Goal: Information Seeking & Learning: Learn about a topic

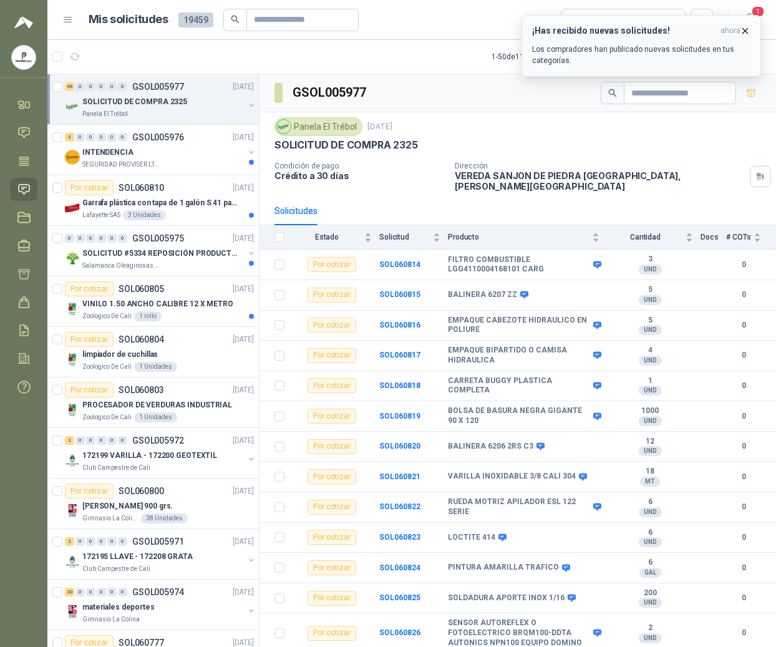
click at [746, 31] on icon "button" at bounding box center [745, 31] width 11 height 11
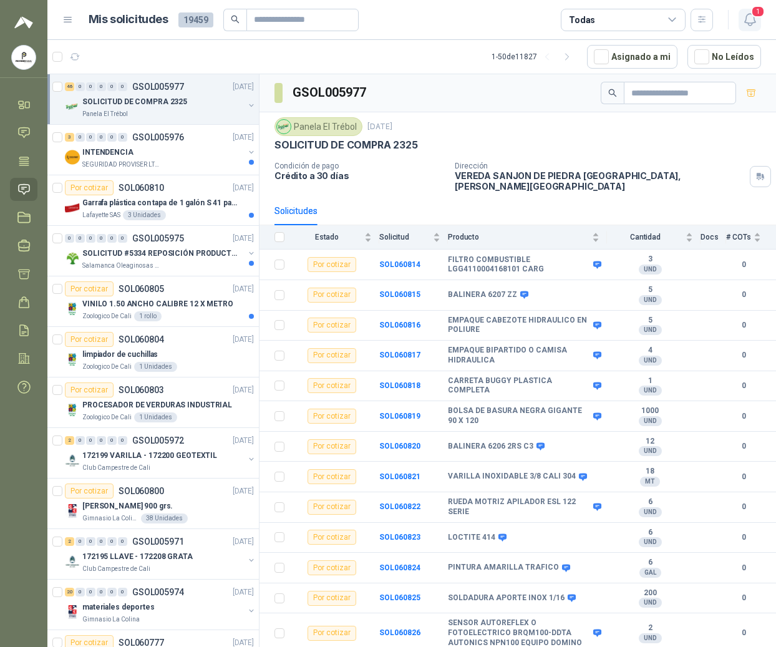
click at [749, 21] on icon "button" at bounding box center [750, 20] width 16 height 16
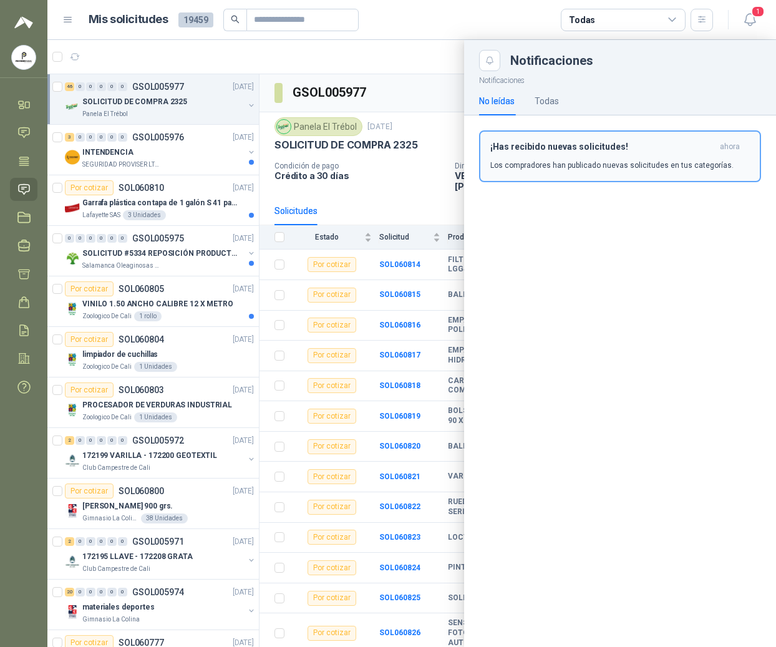
click at [620, 158] on div "¡Has recibido nuevas solicitudes! ahora Los compradores han publicado nuevas so…" at bounding box center [619, 156] width 259 height 29
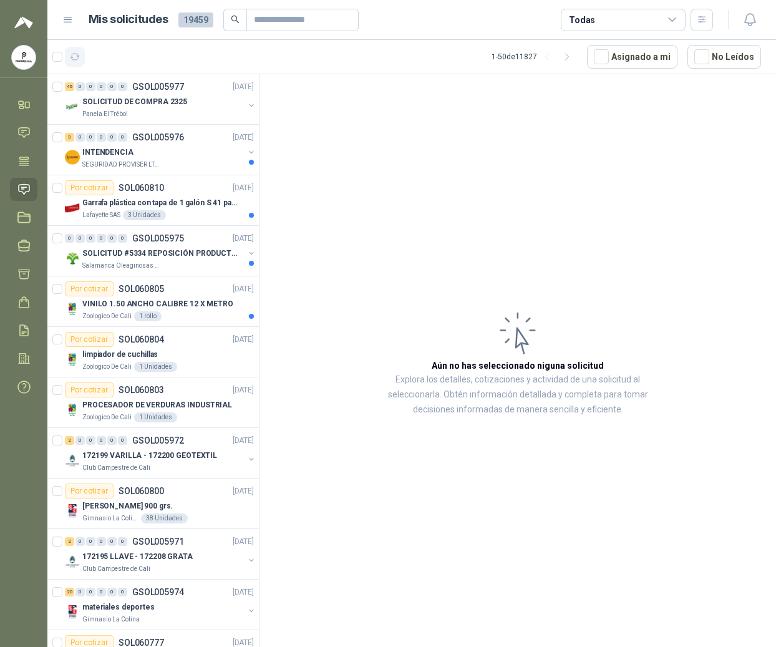
click at [76, 56] on icon "button" at bounding box center [75, 57] width 11 height 11
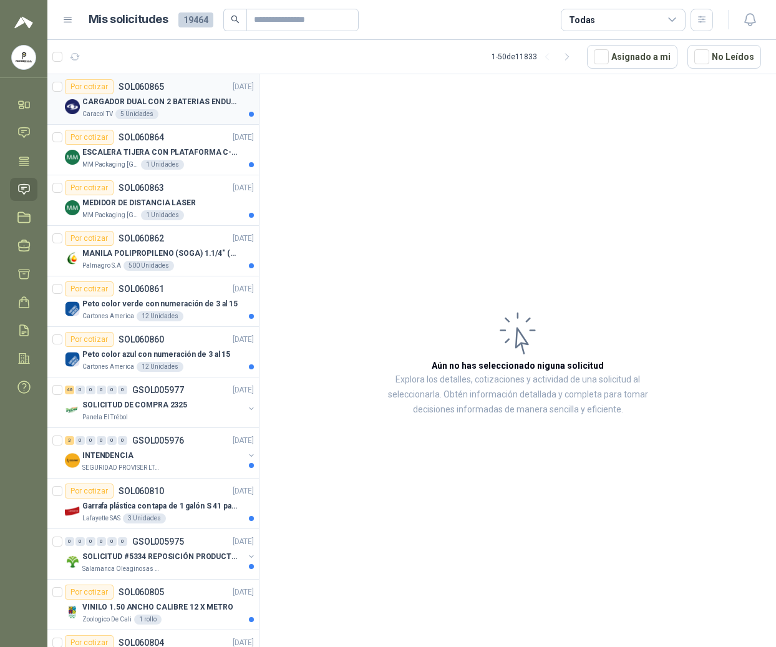
click at [207, 108] on div "CARGADOR DUAL CON 2 BATERIAS ENDURO GO PRO" at bounding box center [167, 101] width 171 height 15
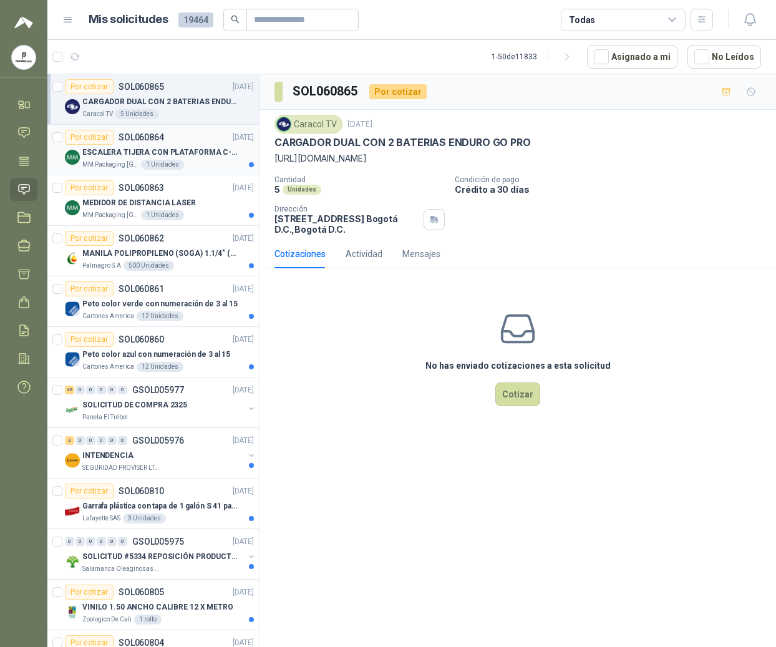
click at [148, 148] on p "ESCALERA TIJERA CON PLATAFORMA C-2347-03" at bounding box center [159, 153] width 155 height 12
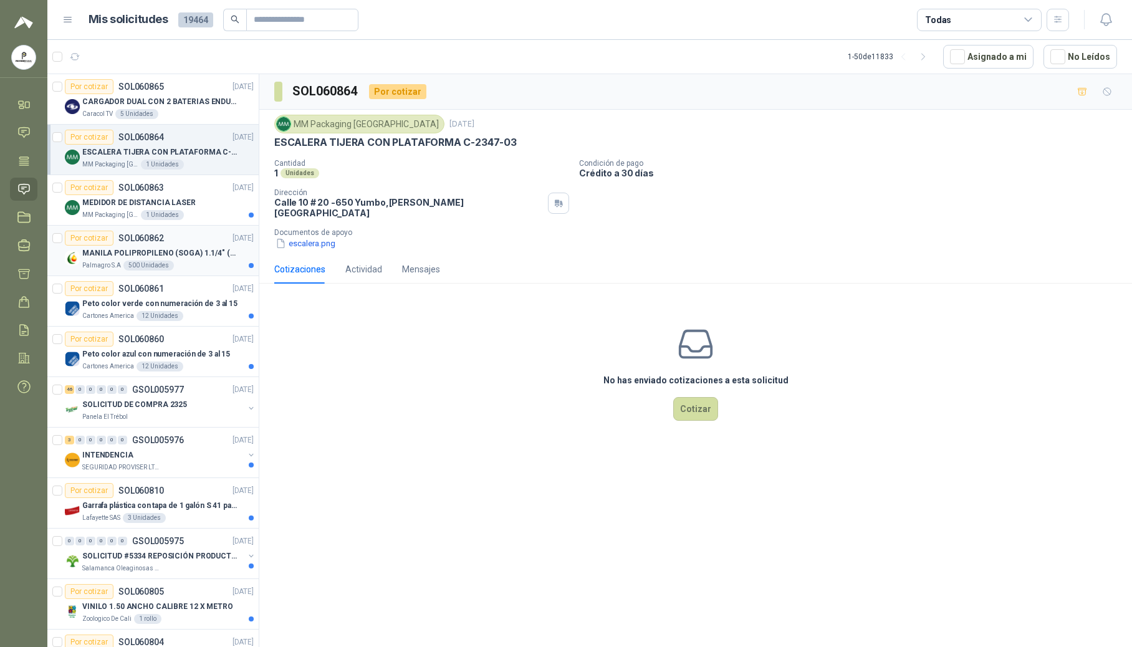
click at [178, 253] on p "MANILA POLIPROPILENO (SOGA) 1.1/4" (32MM) marca tesicol" at bounding box center [159, 254] width 155 height 12
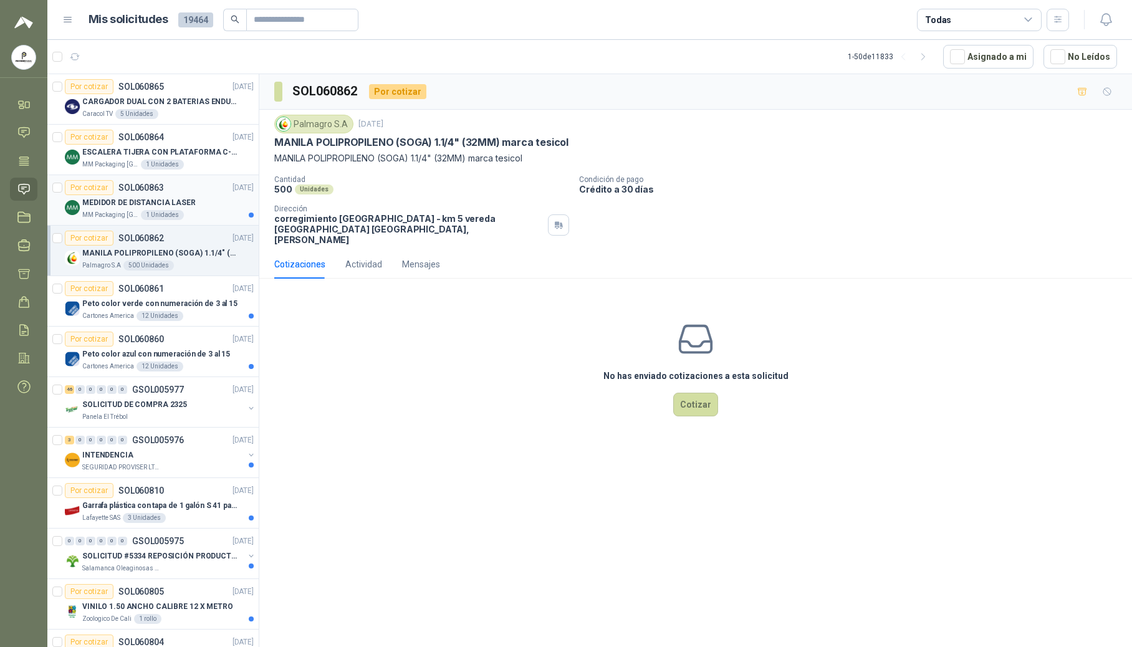
click at [160, 201] on p "MEDIDOR DE DISTANCIA LASER" at bounding box center [138, 203] width 113 height 12
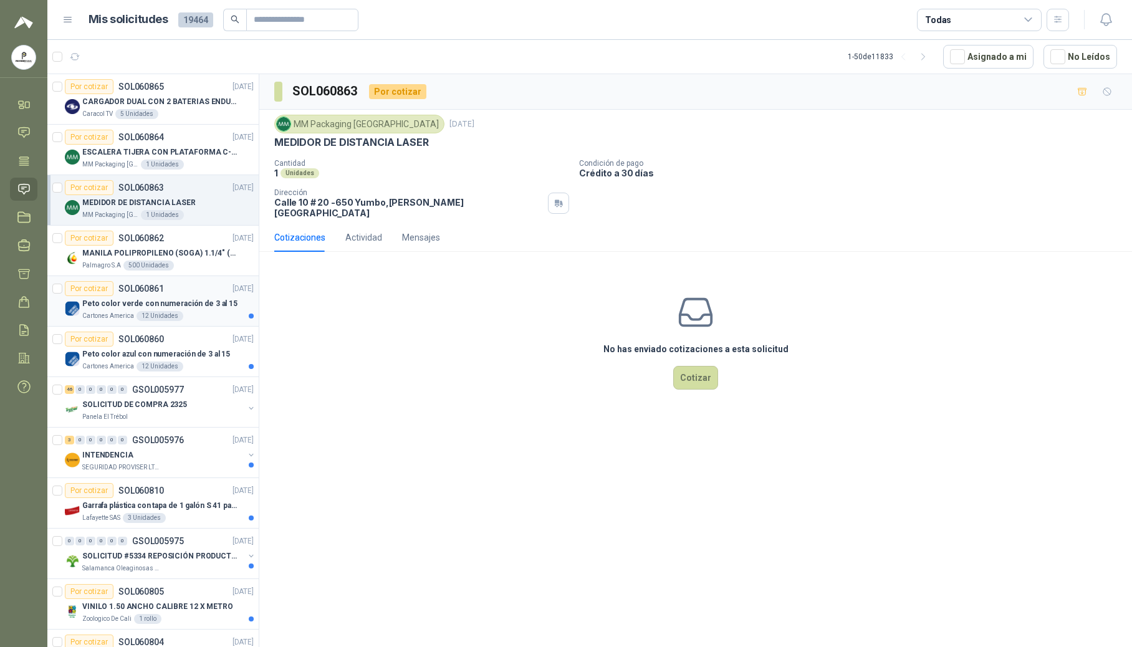
click at [176, 317] on div "12 Unidades" at bounding box center [160, 316] width 47 height 10
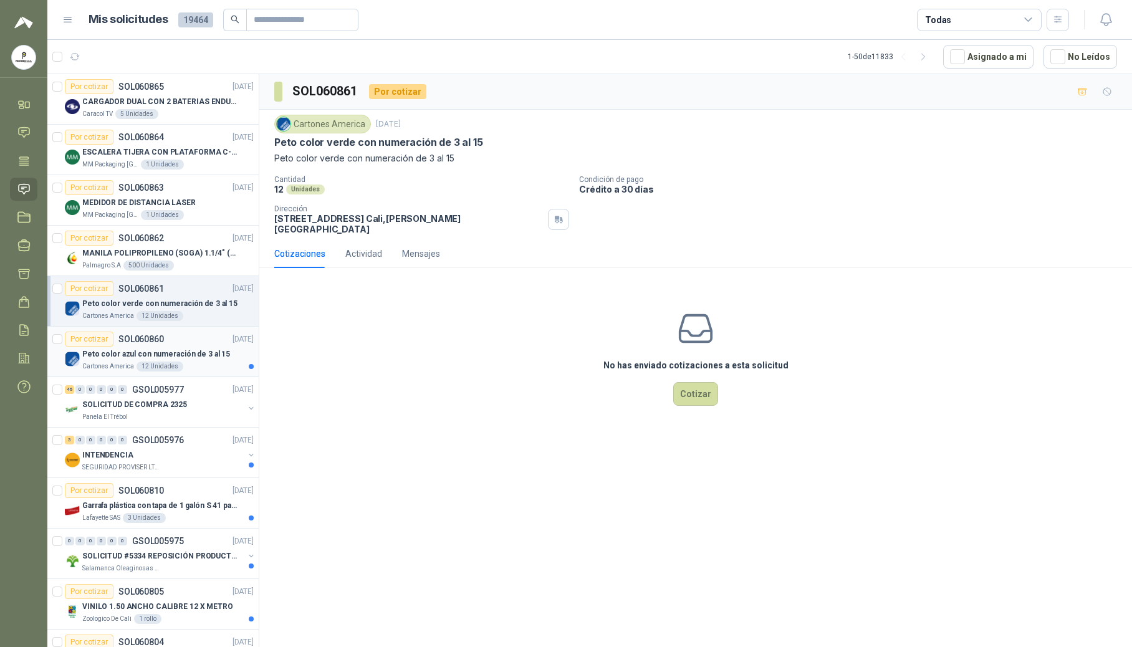
click at [182, 365] on div "Cartones America 12 Unidades" at bounding box center [167, 367] width 171 height 10
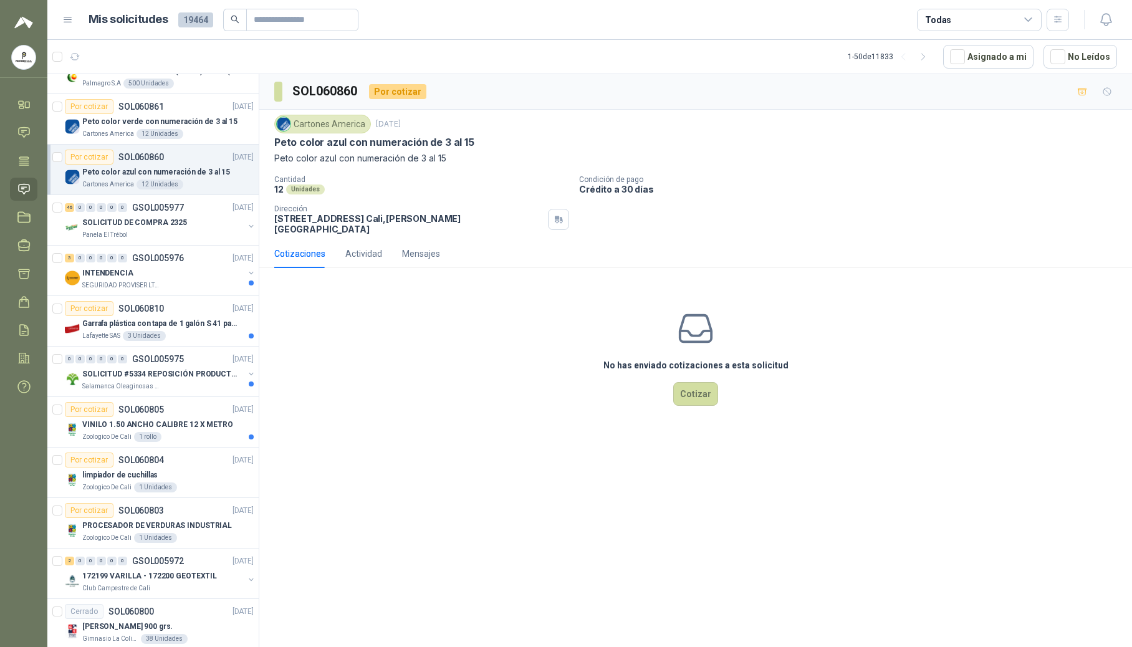
scroll to position [249, 0]
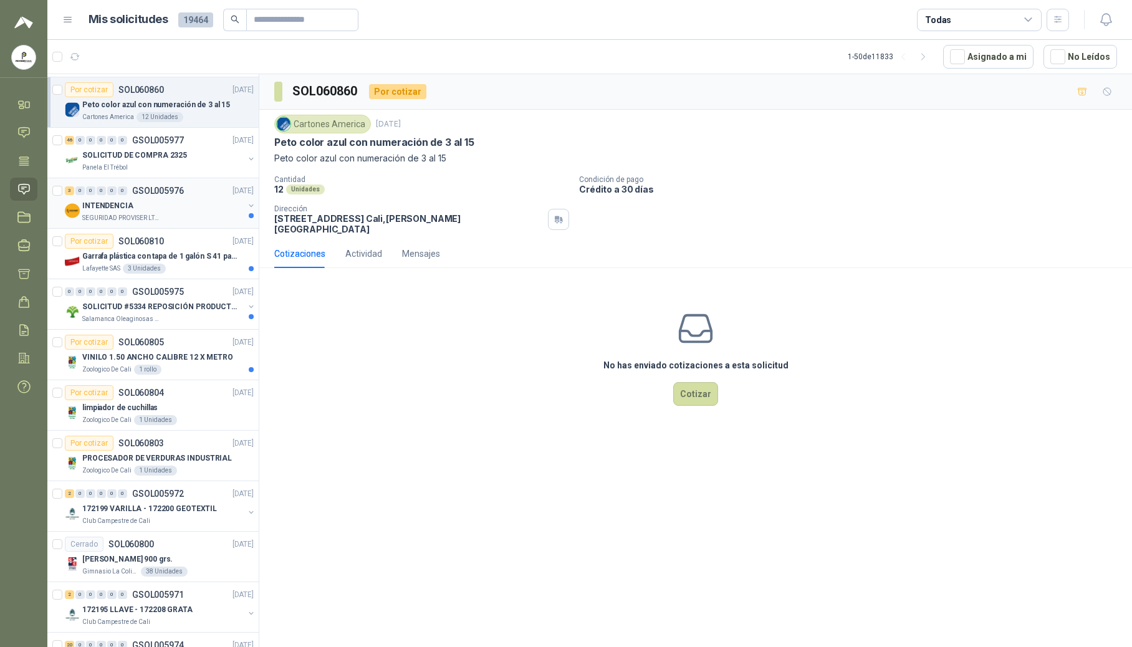
click at [176, 223] on div "SEGURIDAD PROVISER LTDA" at bounding box center [162, 218] width 161 height 10
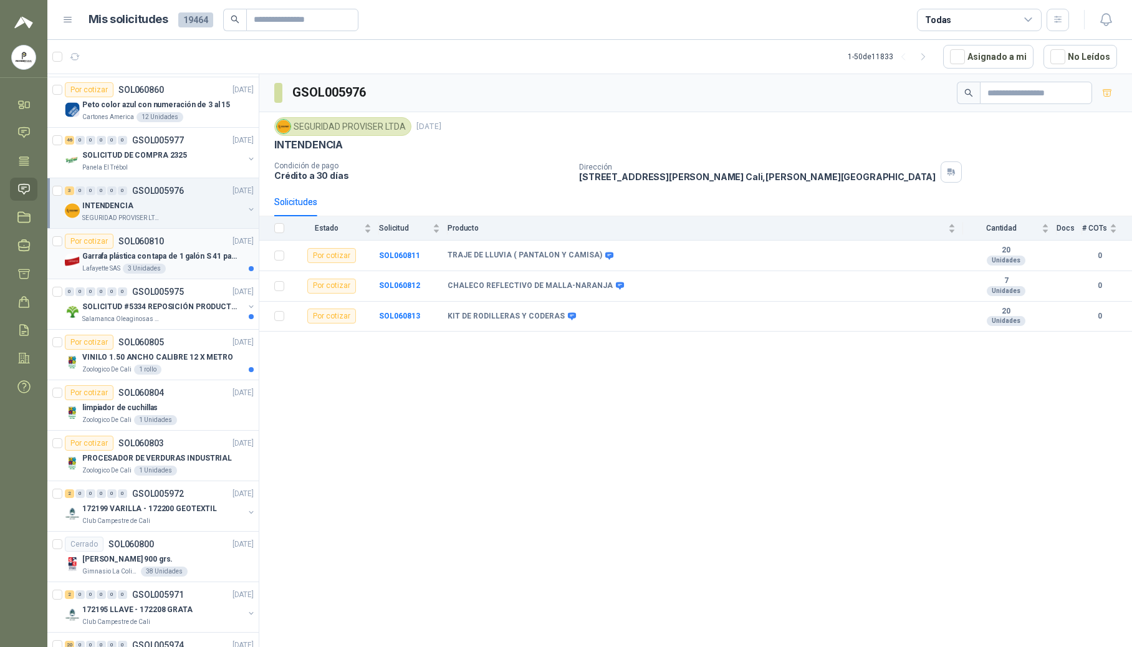
click at [166, 273] on div "Lafayette SAS 3 Unidades" at bounding box center [167, 269] width 171 height 10
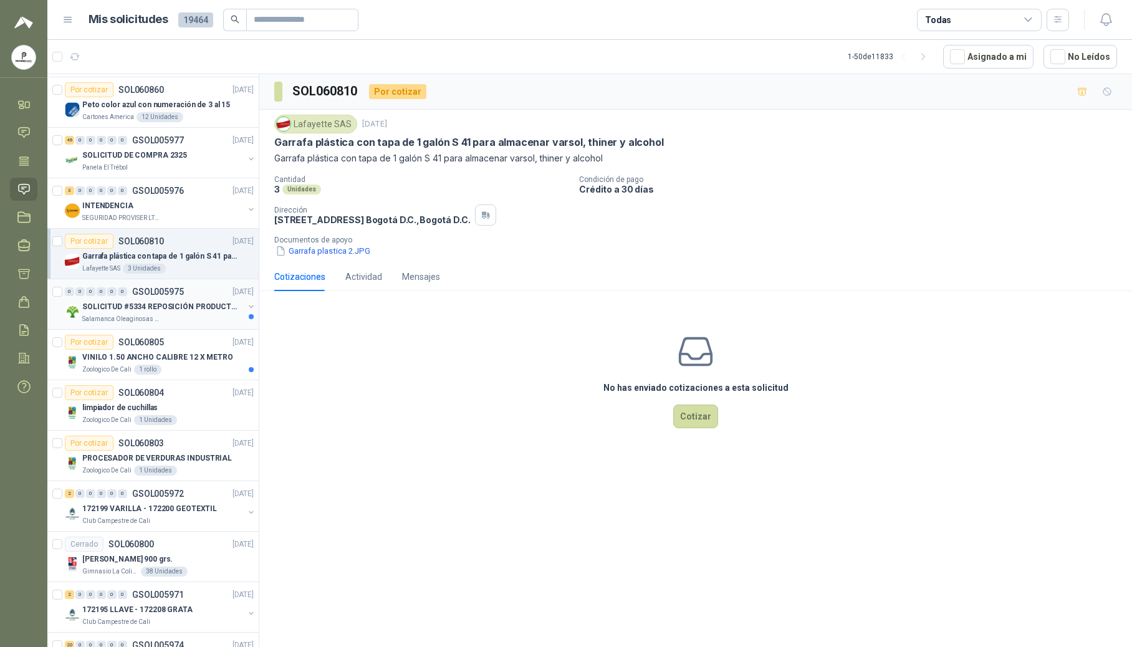
click at [165, 314] on div "SOLICITUD #5334 REPOSICIÓN PRODUCTOS" at bounding box center [162, 306] width 161 height 15
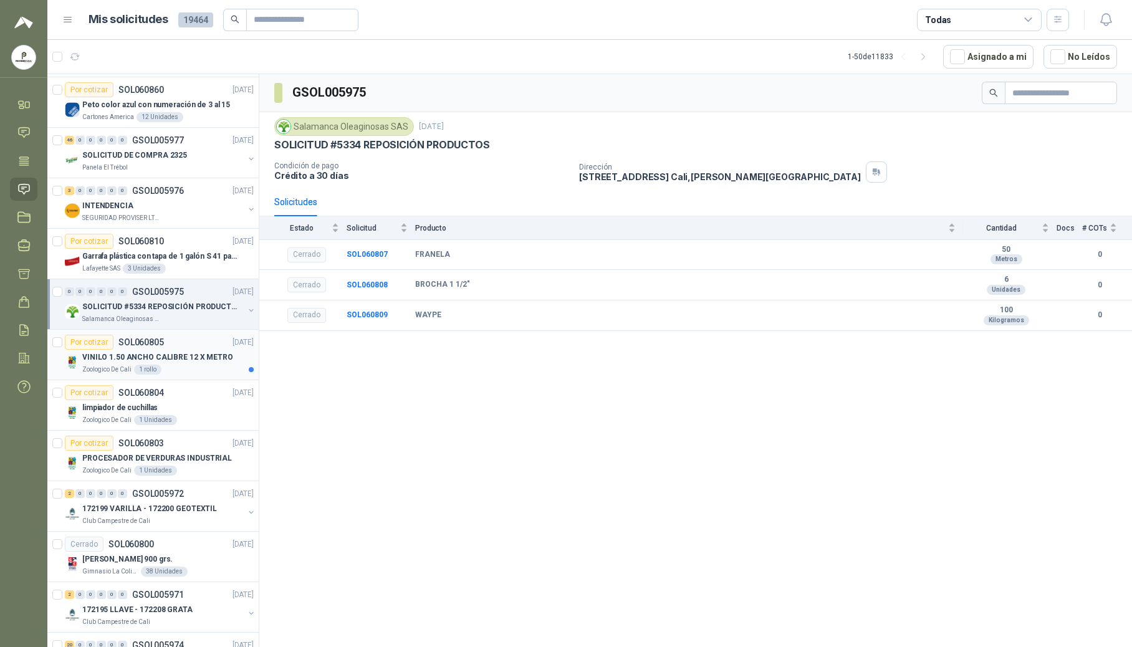
click at [158, 345] on p "SOL060805" at bounding box center [141, 342] width 46 height 9
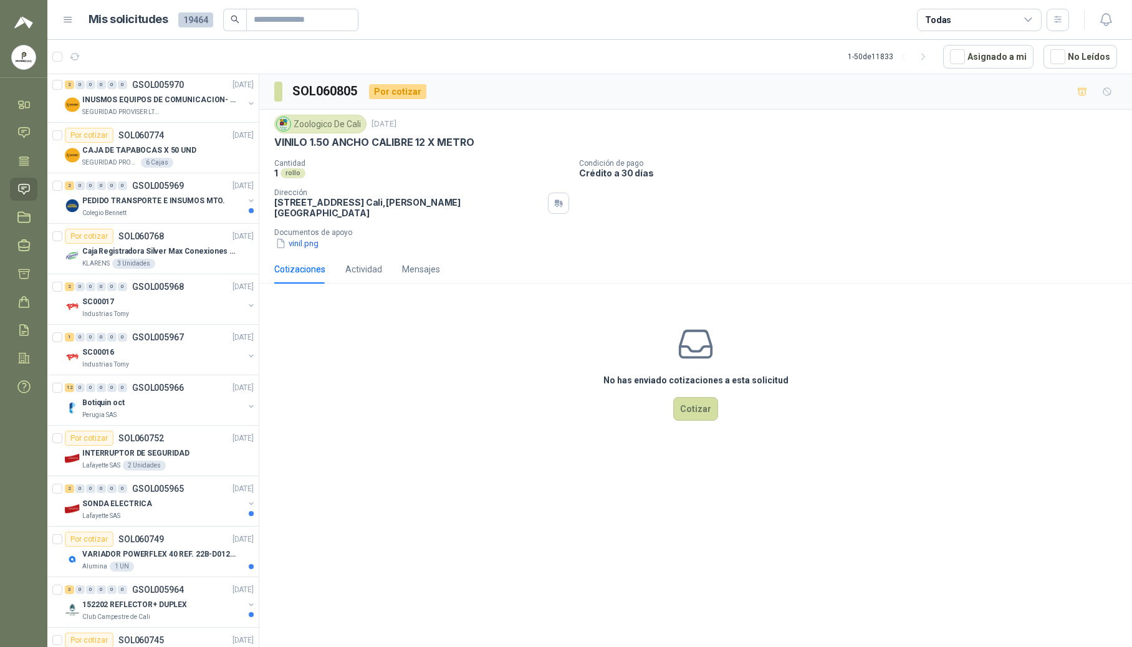
scroll to position [914, 0]
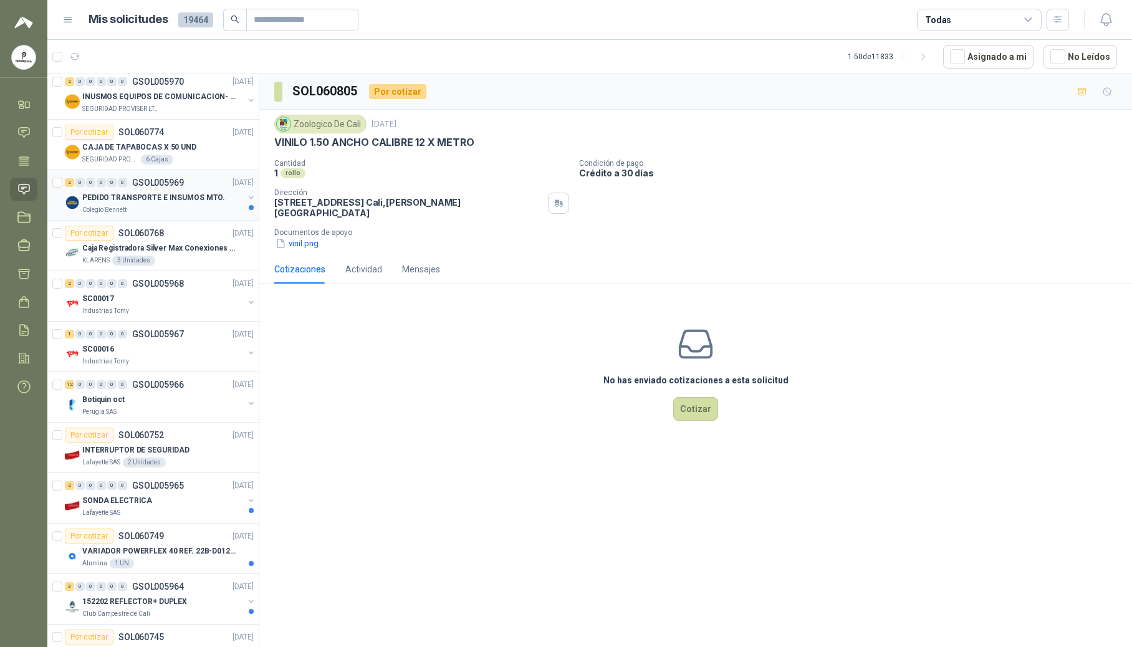
click at [167, 211] on div "Colegio Bennett" at bounding box center [162, 210] width 161 height 10
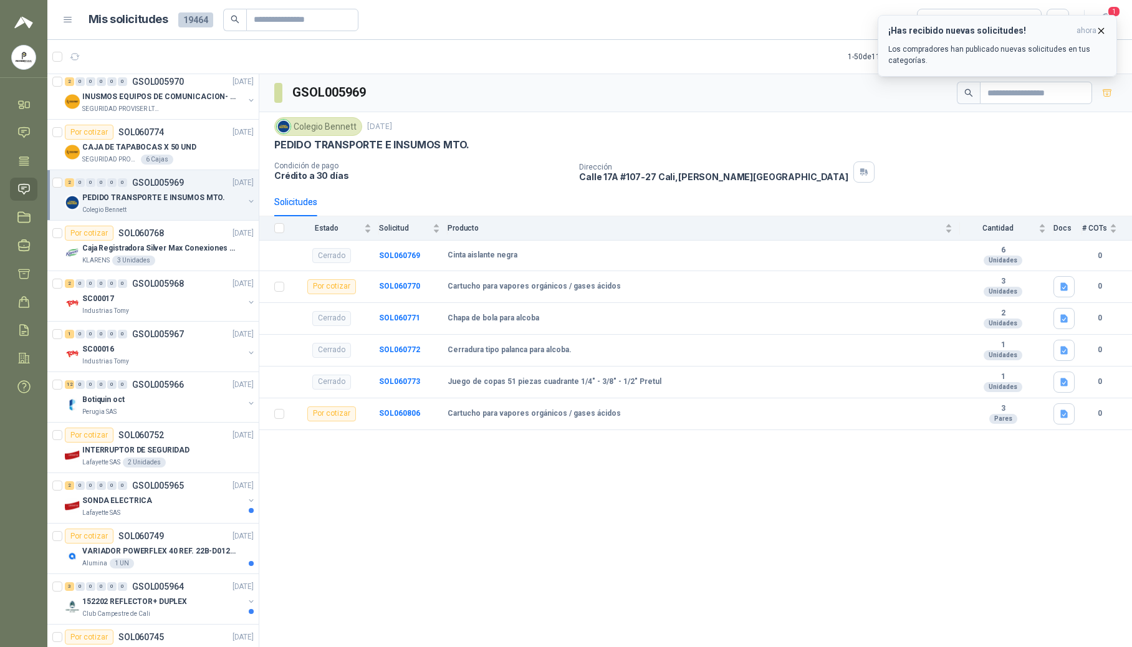
click at [775, 31] on icon "button" at bounding box center [1101, 30] width 5 height 5
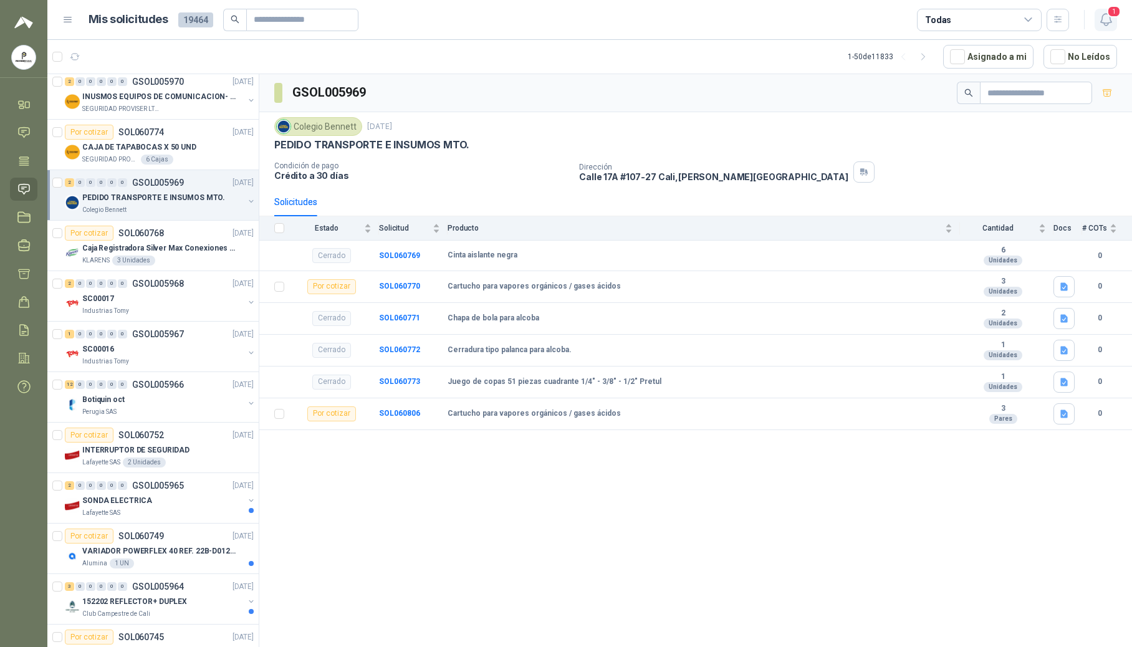
click at [775, 16] on span "1" at bounding box center [1114, 12] width 14 height 12
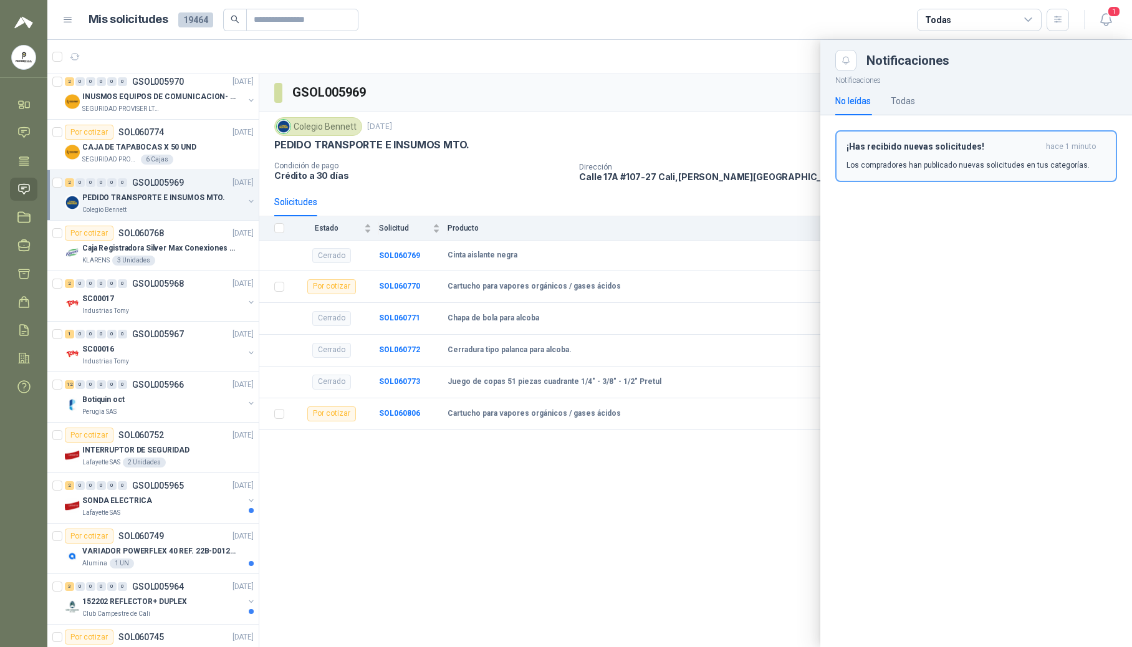
click at [775, 151] on h3 "¡Has recibido nuevas solicitudes!" at bounding box center [944, 147] width 195 height 11
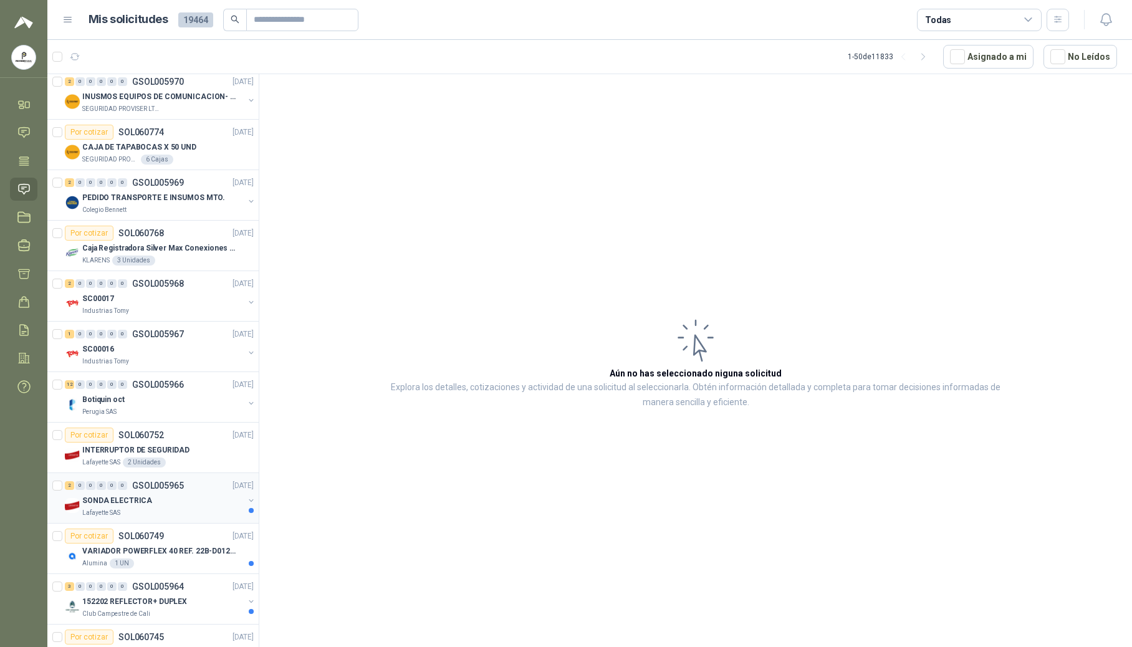
click at [173, 518] on div "Lafayette SAS" at bounding box center [162, 513] width 161 height 10
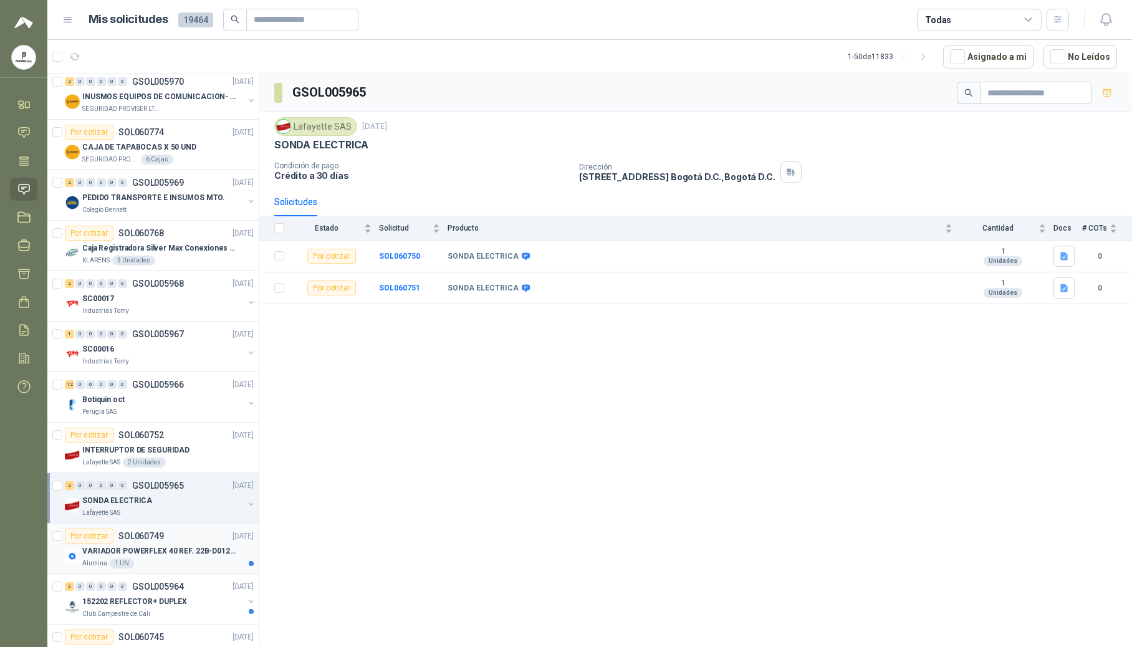
click at [145, 569] on div "Alumina 1 UN" at bounding box center [167, 564] width 171 height 10
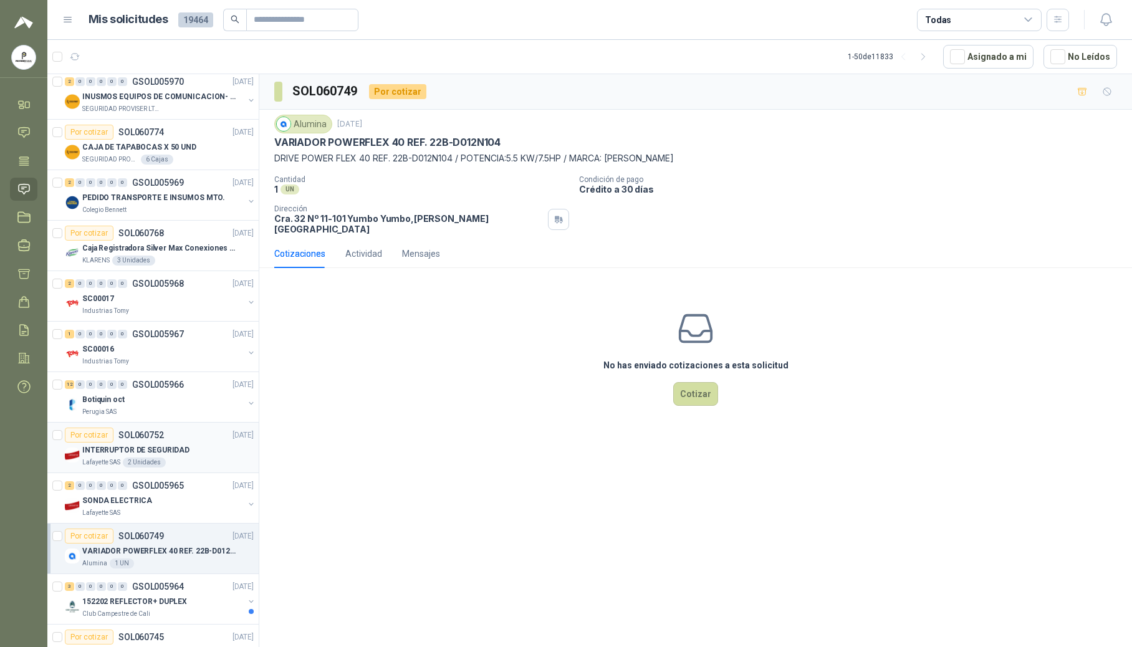
click at [98, 465] on p "Lafayette SAS" at bounding box center [101, 463] width 38 height 10
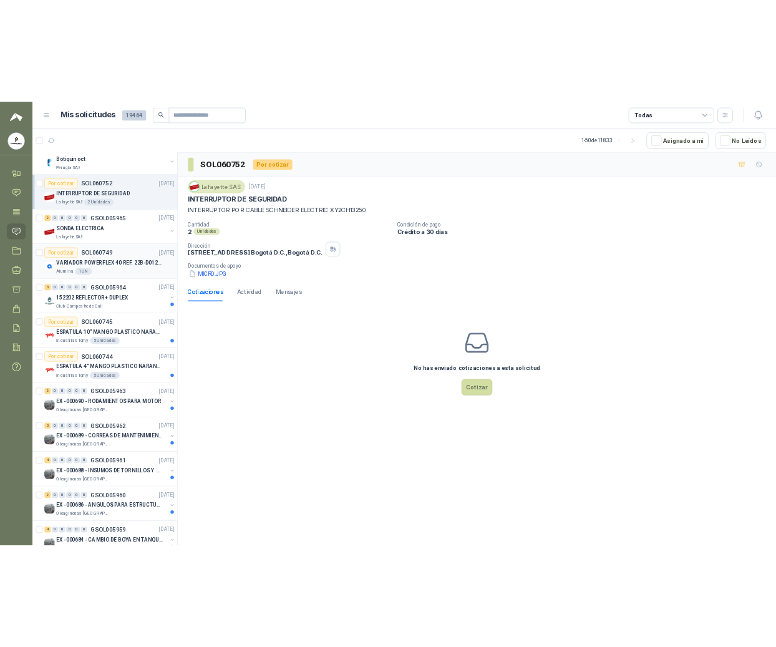
scroll to position [1247, 0]
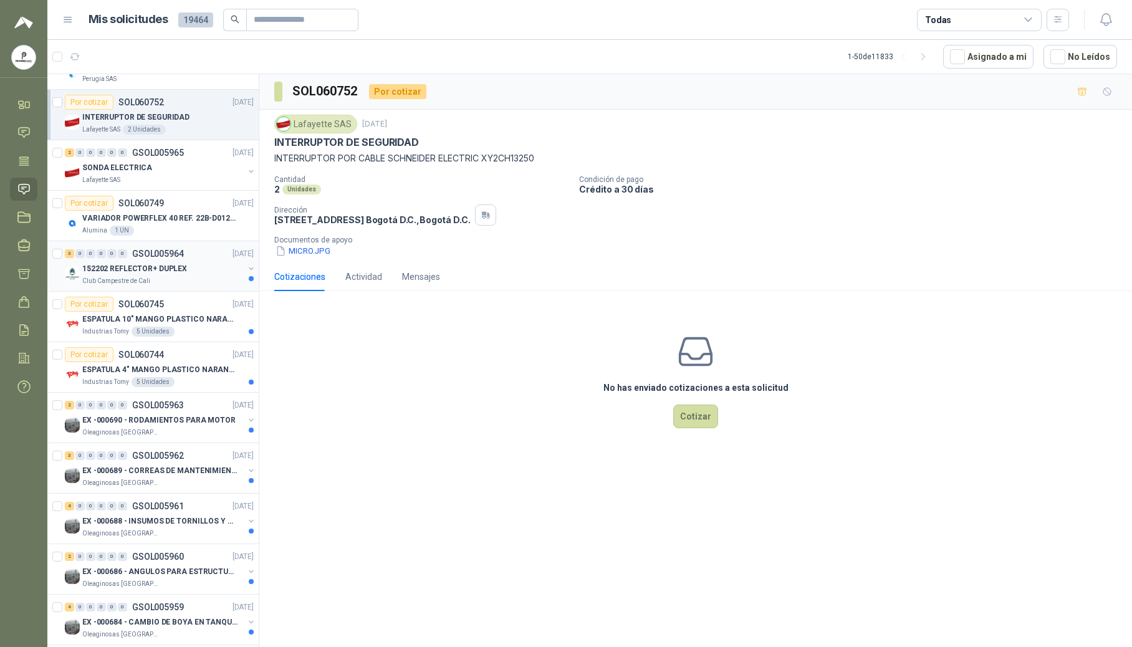
click at [175, 286] on div "Club Campestre de Cali" at bounding box center [162, 281] width 161 height 10
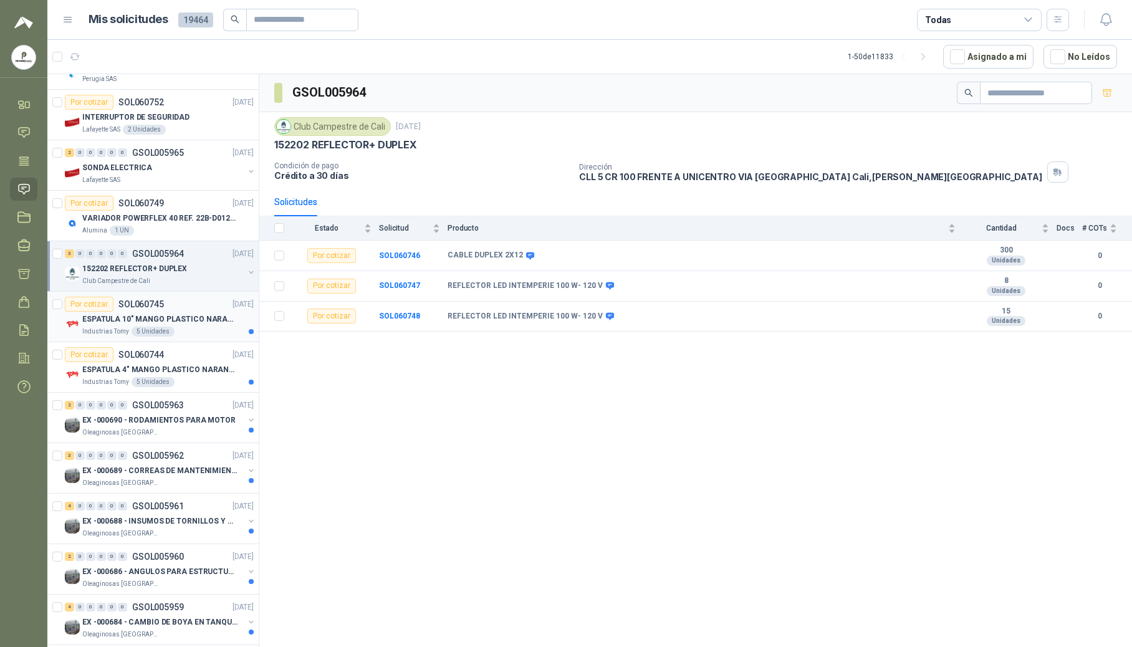
click at [155, 332] on div "ESPATULA 10" MANGO PLASTICO NARANJA MARCA TRUPPER Industrias Tomy 5 Unidades" at bounding box center [167, 324] width 171 height 25
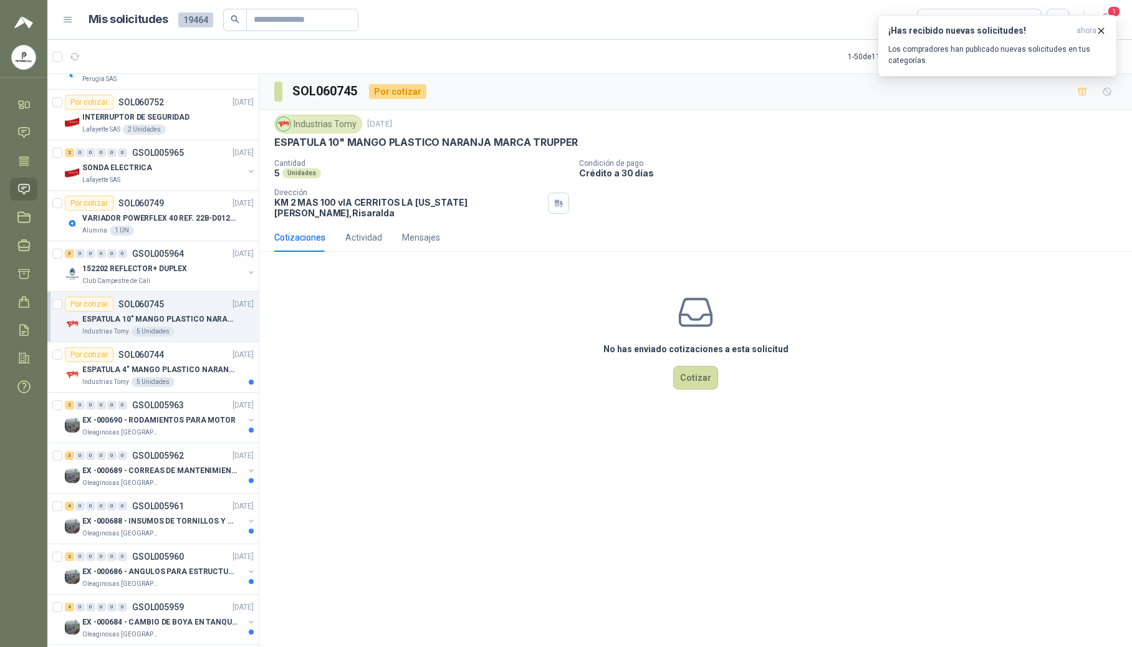
click at [47, 292] on link "Por cotizar SOL060745 [DATE] ESPATULA 10" MANGO PLASTICO NARANJA MARCA TRUPPER …" at bounding box center [152, 317] width 211 height 51
click at [775, 26] on span "ahora" at bounding box center [1087, 31] width 20 height 11
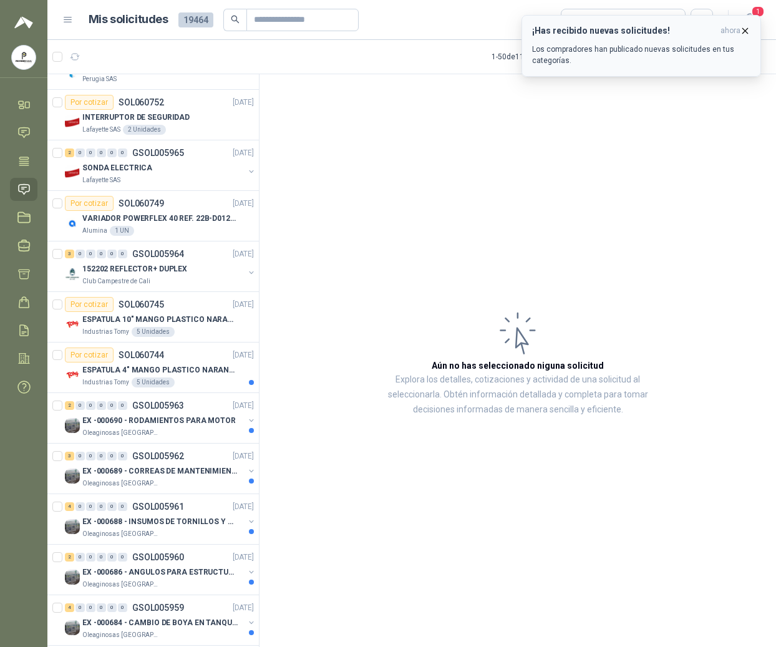
click at [743, 29] on icon "button" at bounding box center [745, 30] width 5 height 5
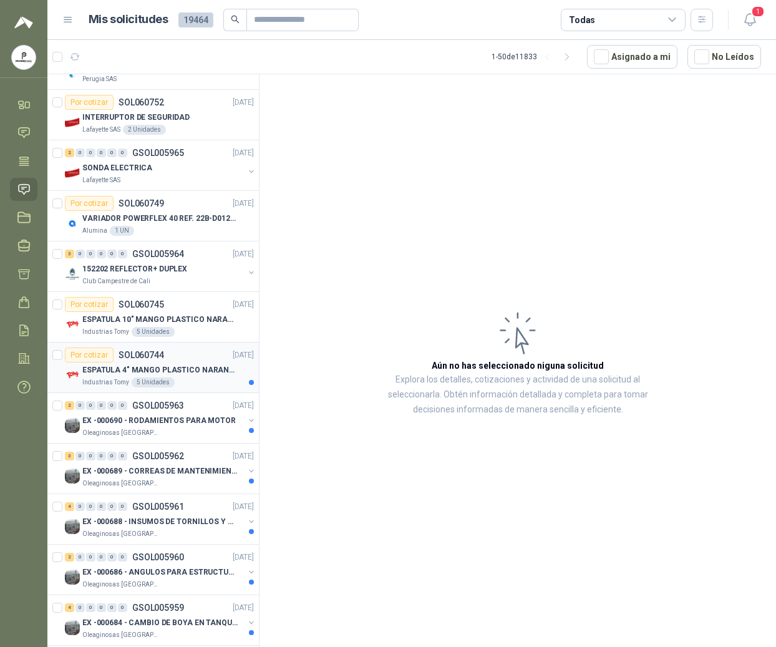
click at [200, 376] on p "ESPATULA 4" MANGO PLASTICO NARANJA MARCA TRUPPER" at bounding box center [159, 370] width 155 height 12
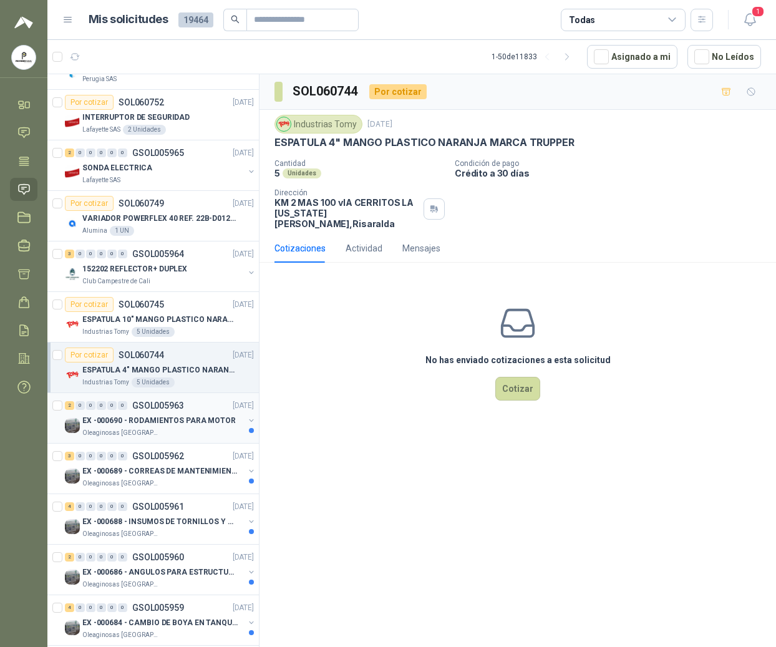
click at [133, 420] on p "EX -000690 - RODAMIENTOS PARA MOTOR" at bounding box center [158, 421] width 153 height 12
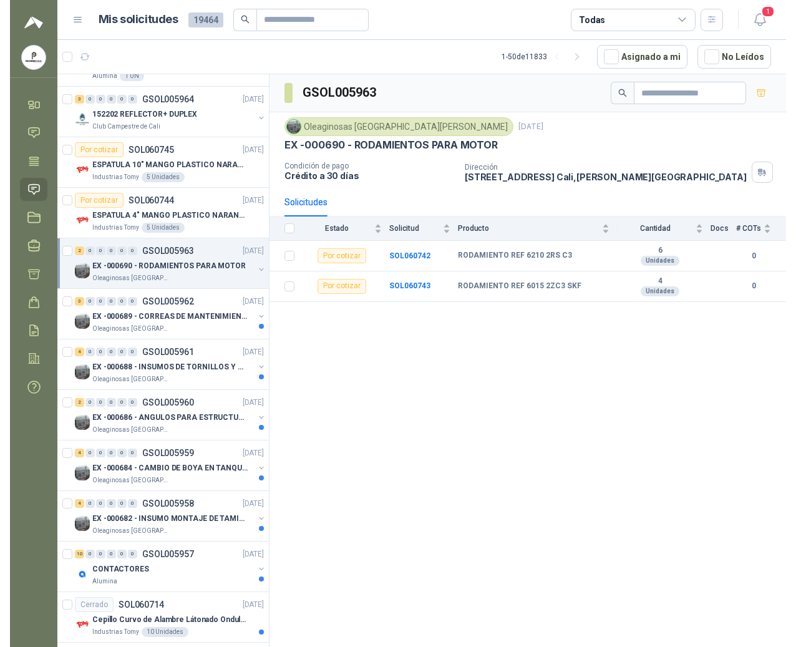
scroll to position [1413, 0]
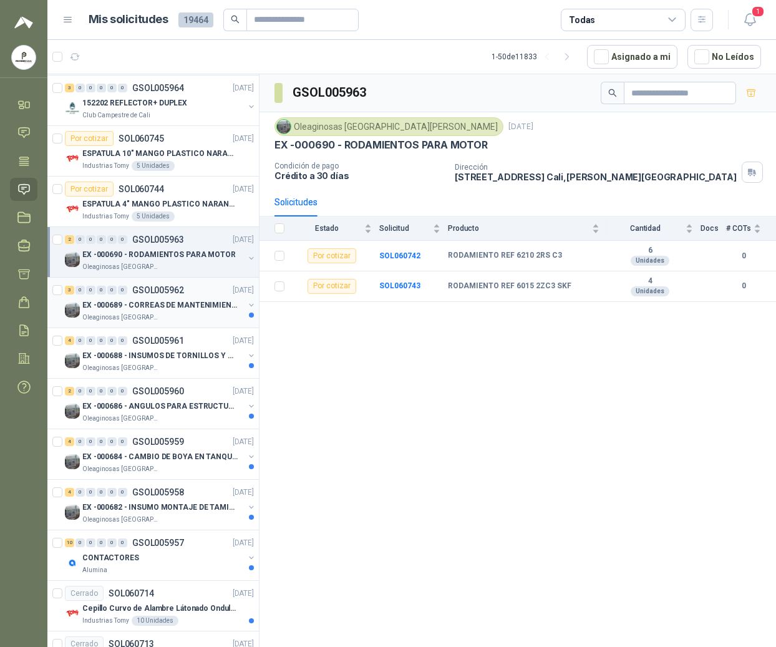
click at [143, 311] on p "EX -000689 - CORREAS DE MANTENIMIENTO" at bounding box center [159, 305] width 155 height 12
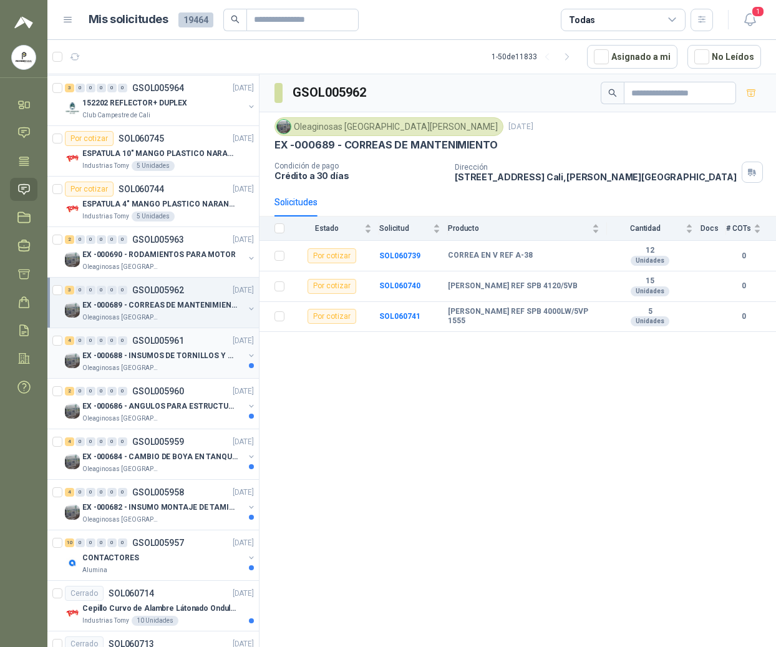
click at [135, 362] on p "EX -000688 - INSUMOS DE TORNILLOS Y TUERCAS" at bounding box center [159, 356] width 155 height 12
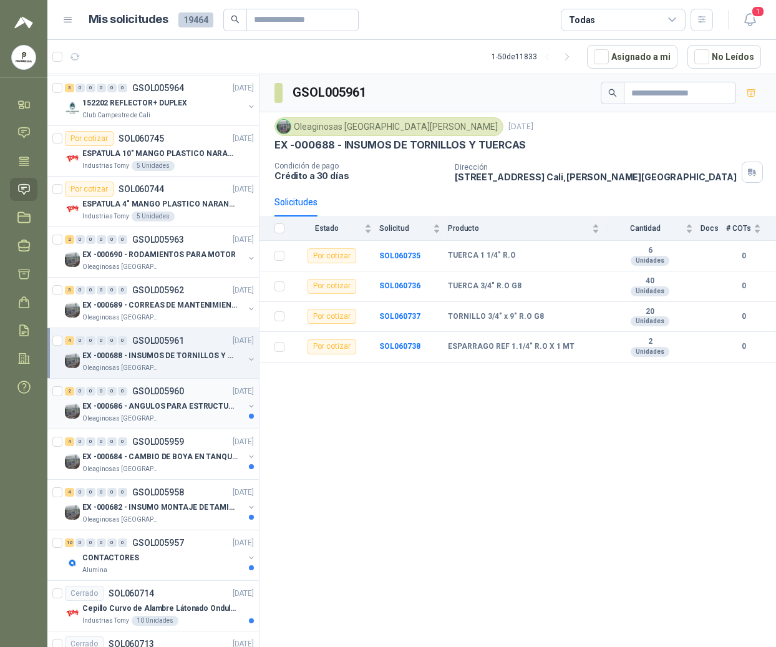
click at [138, 423] on p "Oleaginosas [GEOGRAPHIC_DATA][PERSON_NAME]" at bounding box center [121, 418] width 79 height 10
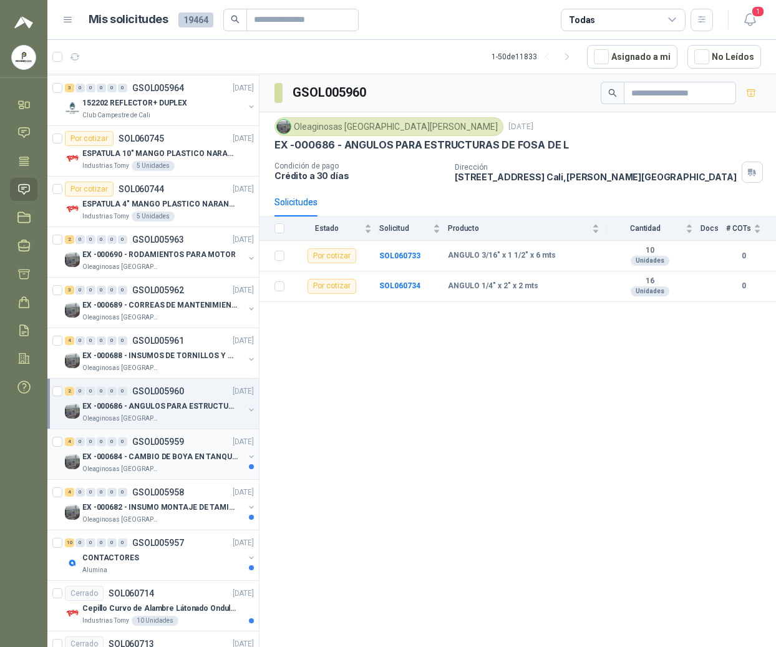
click at [183, 463] on p "EX -000684 - CAMBIO DE BOYA EN TANQUE ALIMENTADOR" at bounding box center [159, 457] width 155 height 12
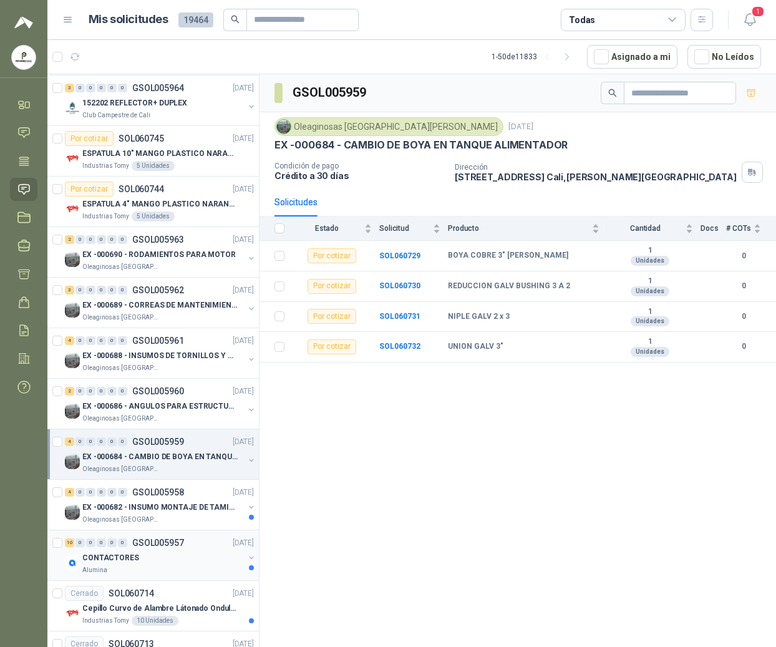
click at [161, 565] on div "CONTACTORES" at bounding box center [162, 557] width 161 height 15
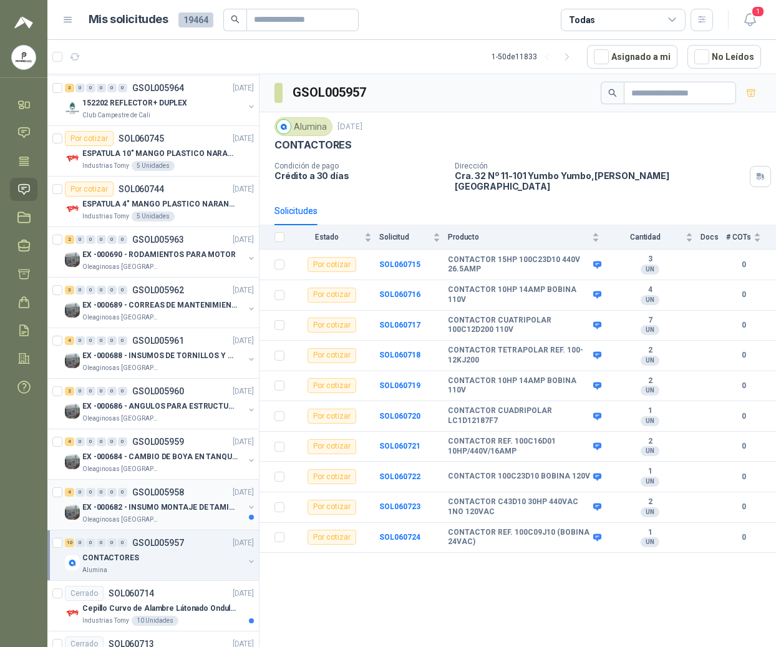
click at [178, 524] on div "Oleaginosas [GEOGRAPHIC_DATA][PERSON_NAME]" at bounding box center [162, 519] width 161 height 10
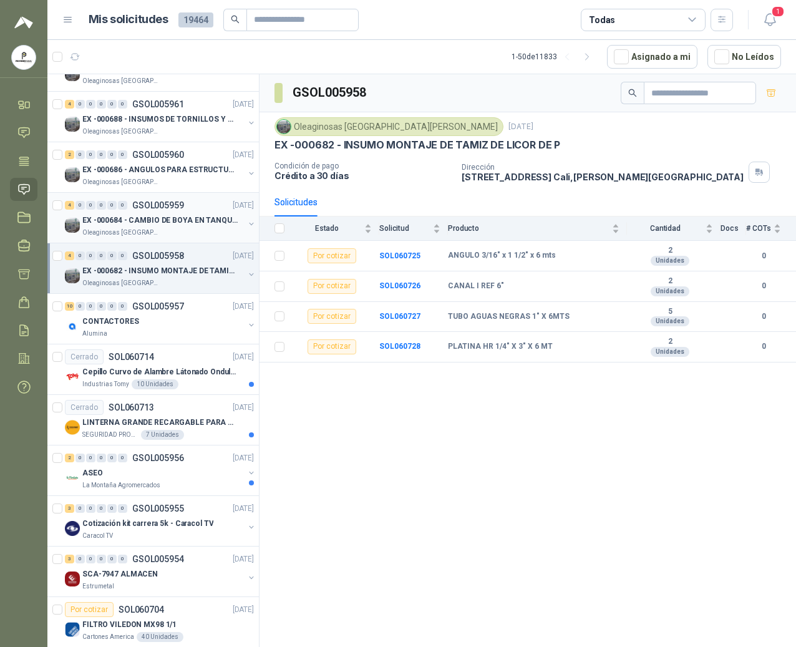
scroll to position [1746, 0]
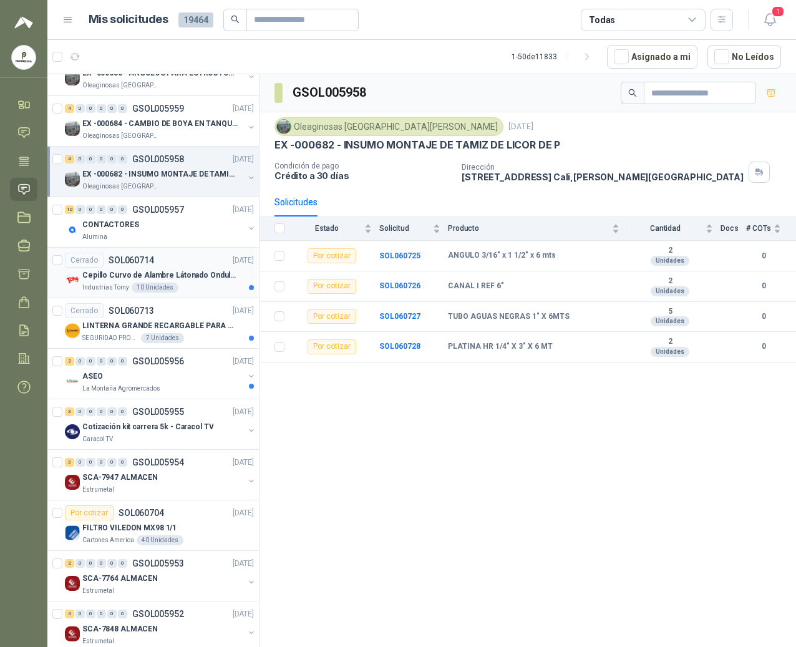
click at [155, 292] on div "10 Unidades" at bounding box center [155, 287] width 47 height 10
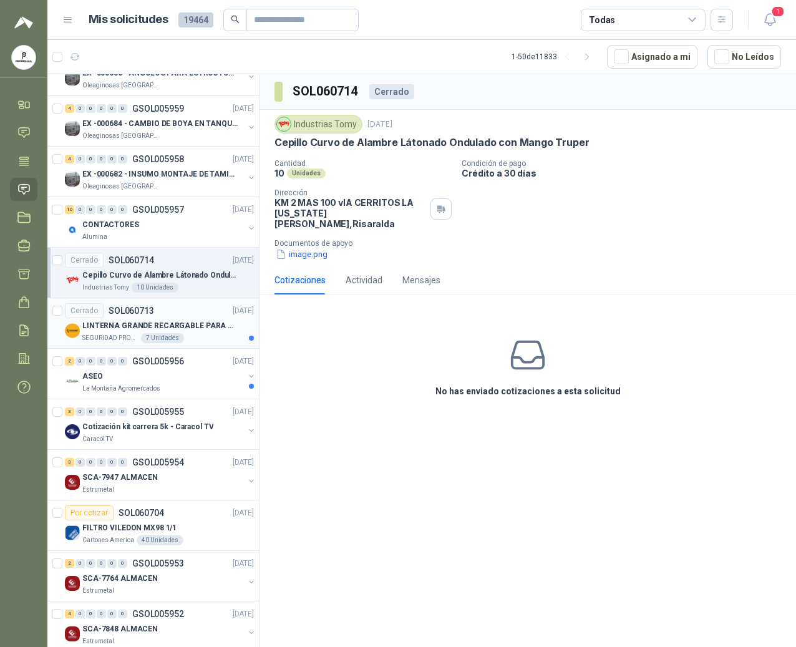
click at [157, 332] on p "LINTERNA GRANDE RECARGABLE PARA ESPACIOS ABIERTOS 100-150MTS" at bounding box center [159, 326] width 155 height 12
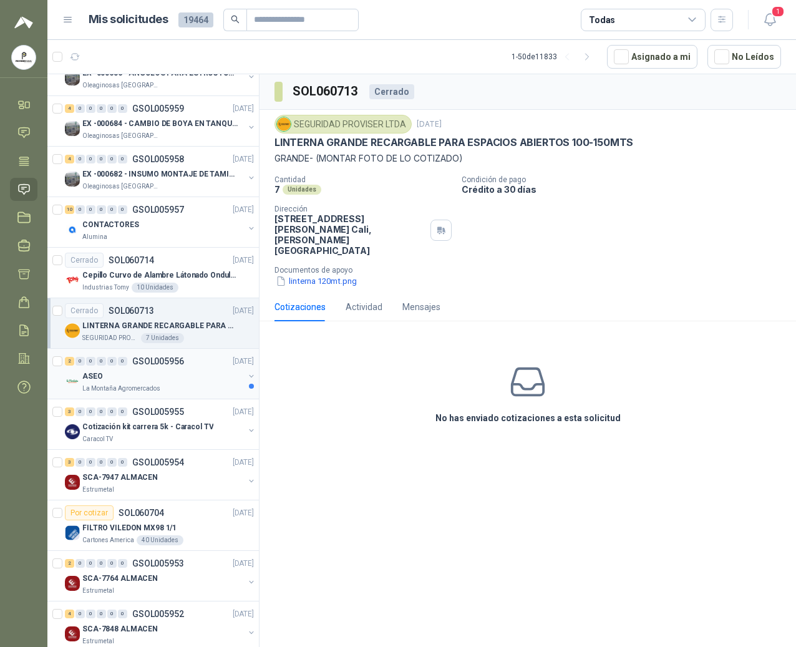
click at [152, 365] on p "GSOL005956" at bounding box center [158, 361] width 52 height 9
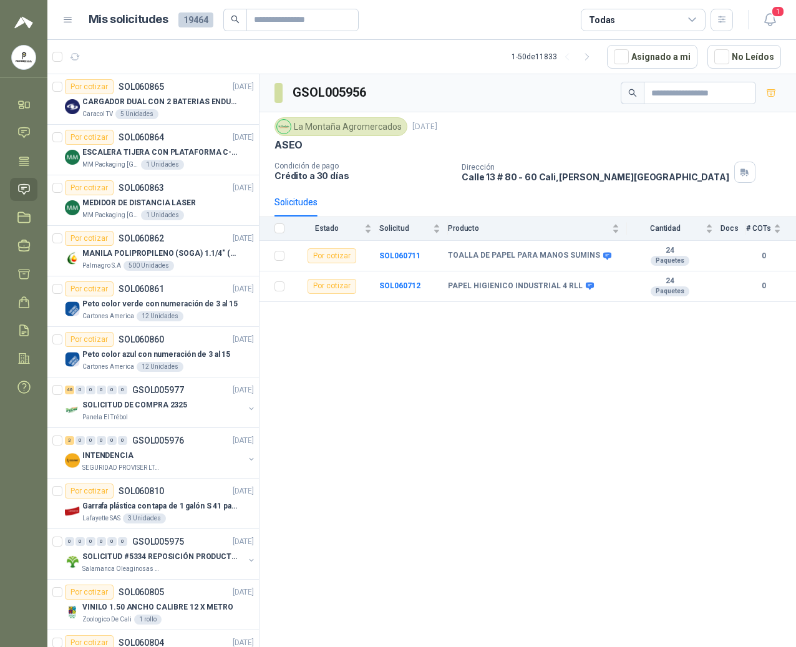
click at [24, 465] on menu "POLYSHOES S.A.S. POLYSHOES S.A.S. Inicio Chat Tareas Solicitudes Licitaciones N…" at bounding box center [23, 323] width 47 height 647
